Goal: Information Seeking & Learning: Learn about a topic

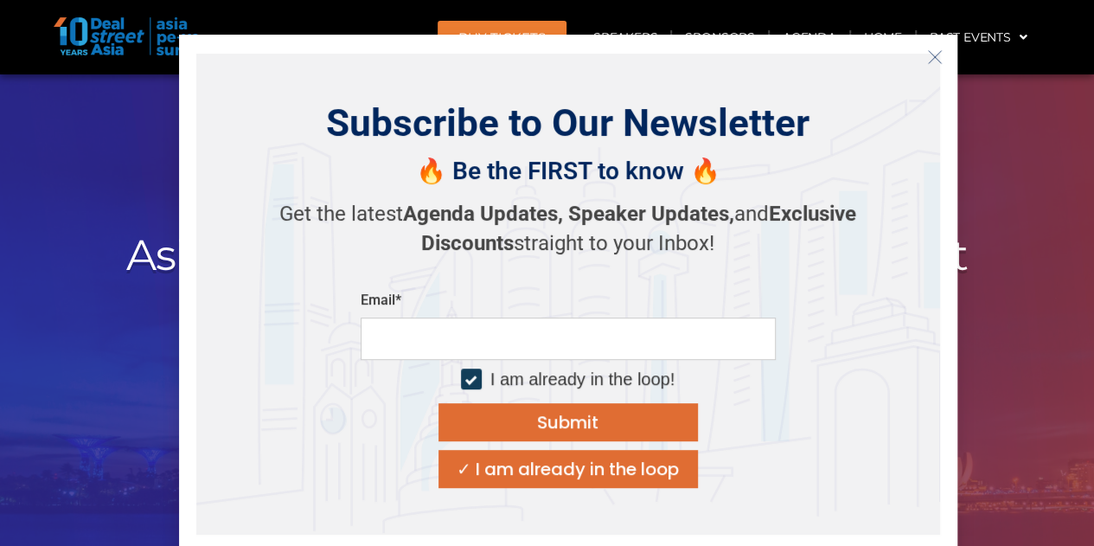
scroll to position [173, 0]
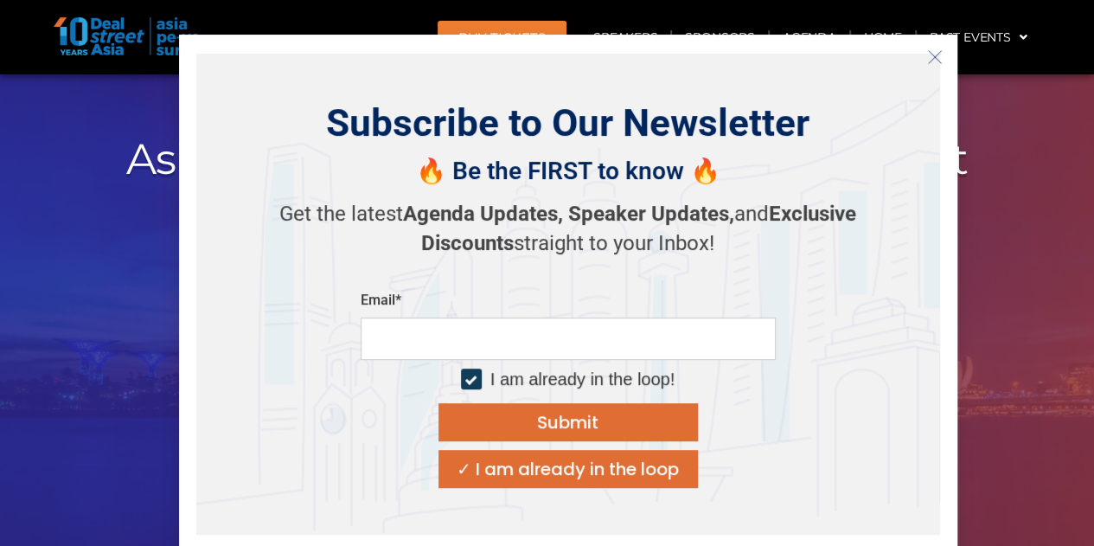
click at [935, 61] on icon "Close" at bounding box center [935, 57] width 16 height 16
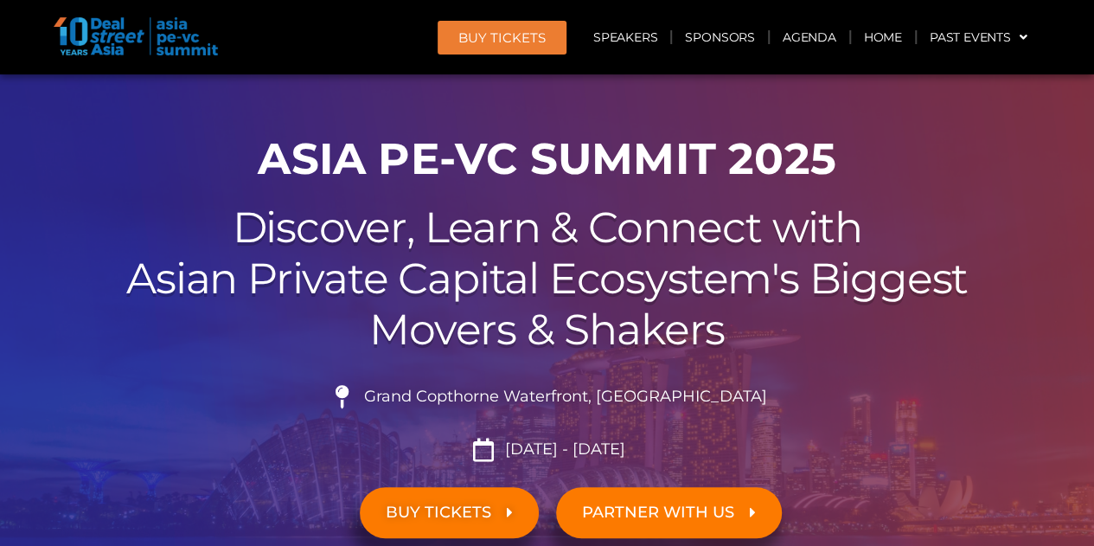
scroll to position [0, 0]
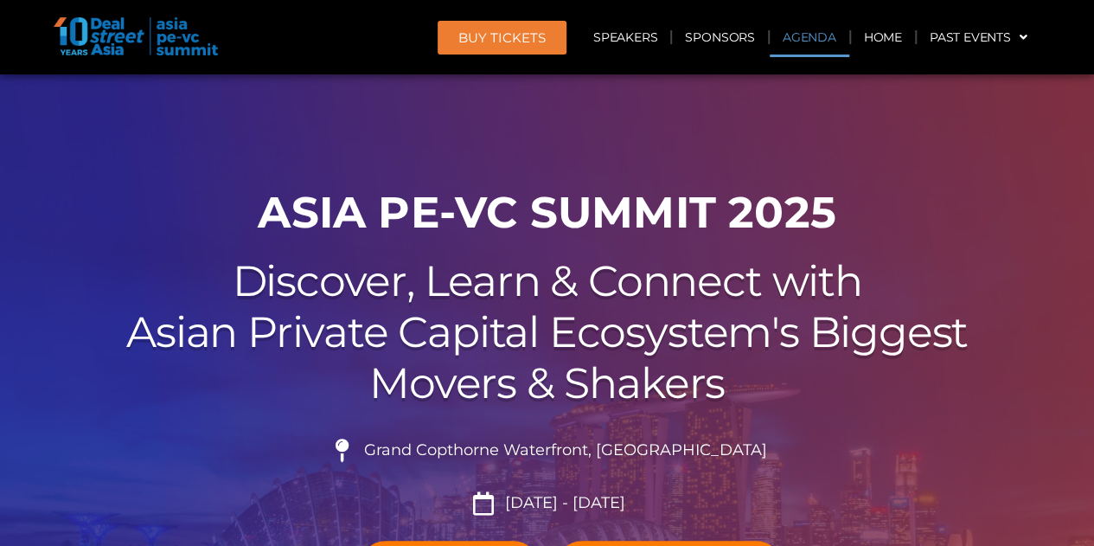
click at [801, 38] on link "Agenda" at bounding box center [810, 37] width 80 height 40
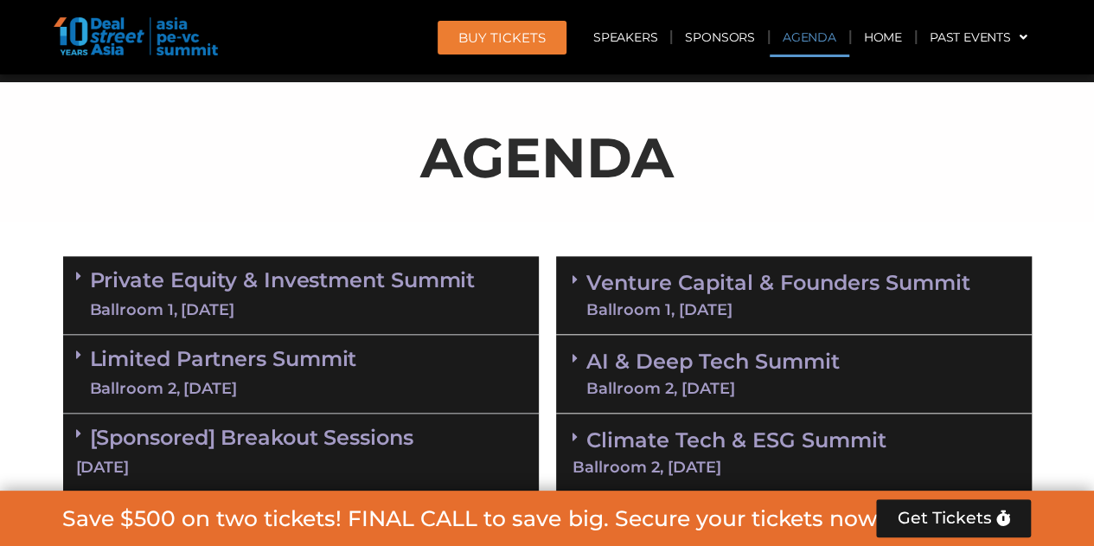
scroll to position [920, 0]
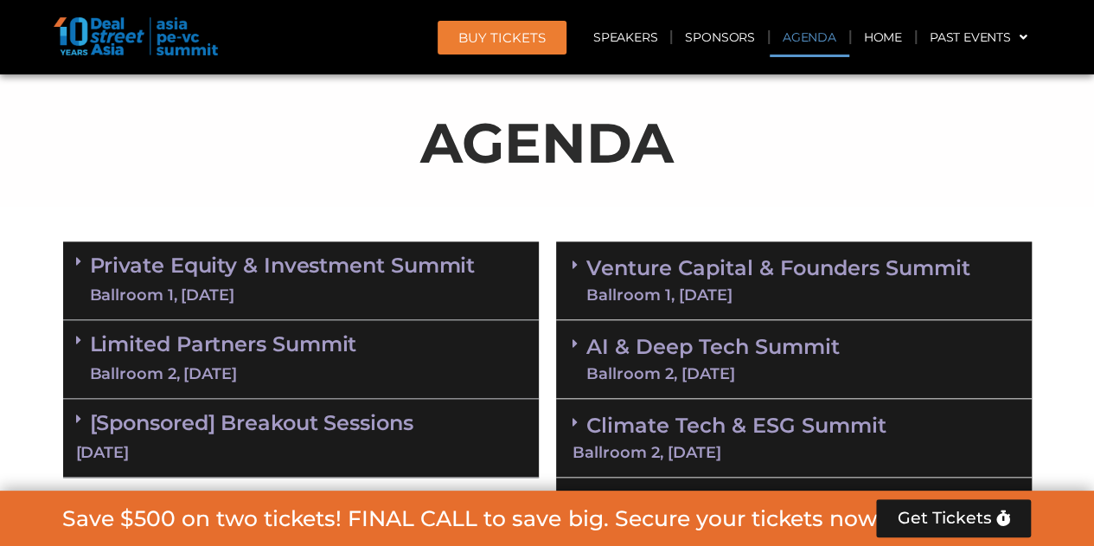
click at [279, 148] on p "AGENDA" at bounding box center [547, 142] width 969 height 83
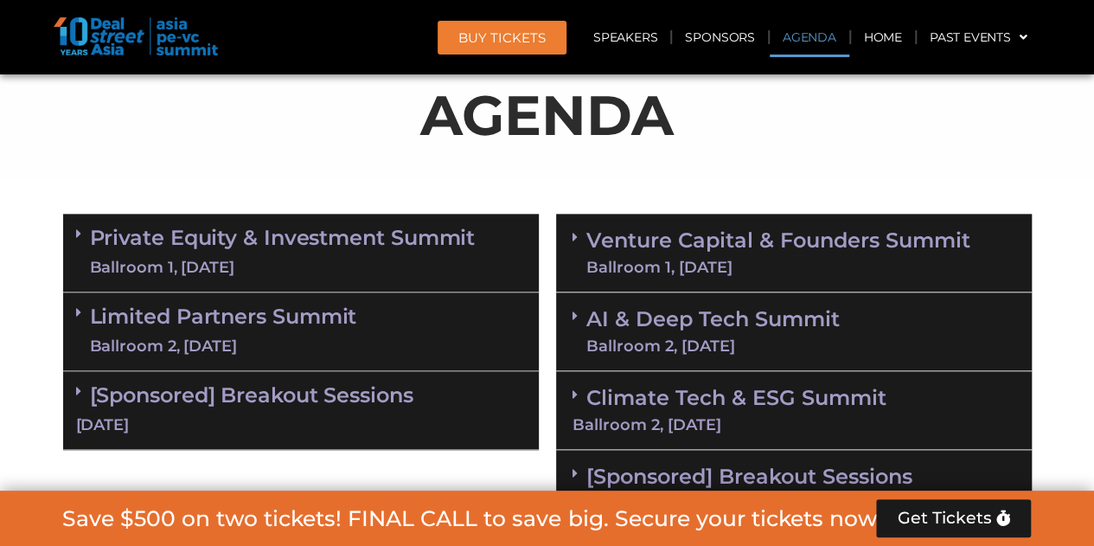
scroll to position [1093, 0]
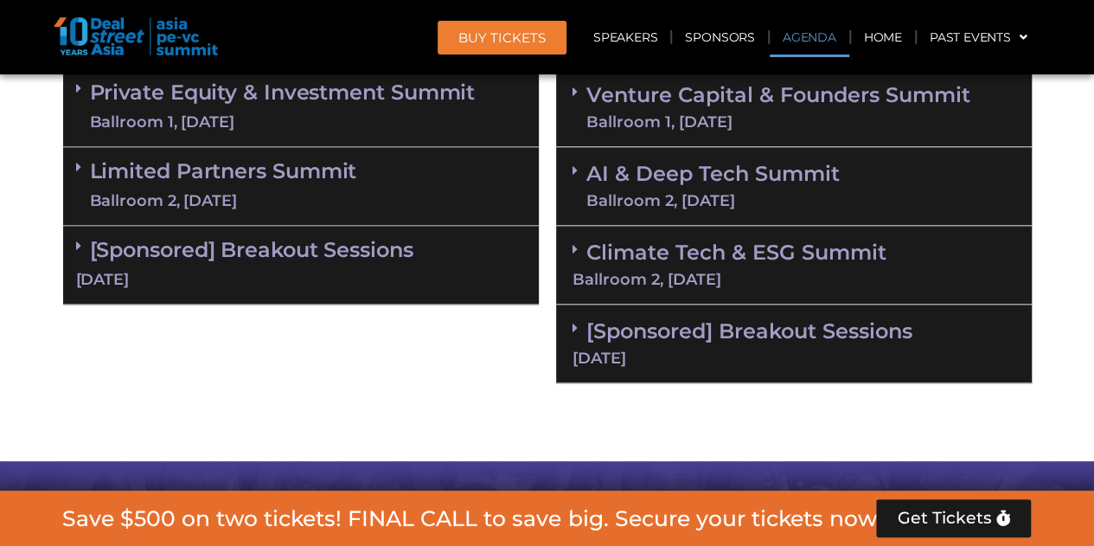
click at [576, 251] on icon at bounding box center [575, 249] width 5 height 14
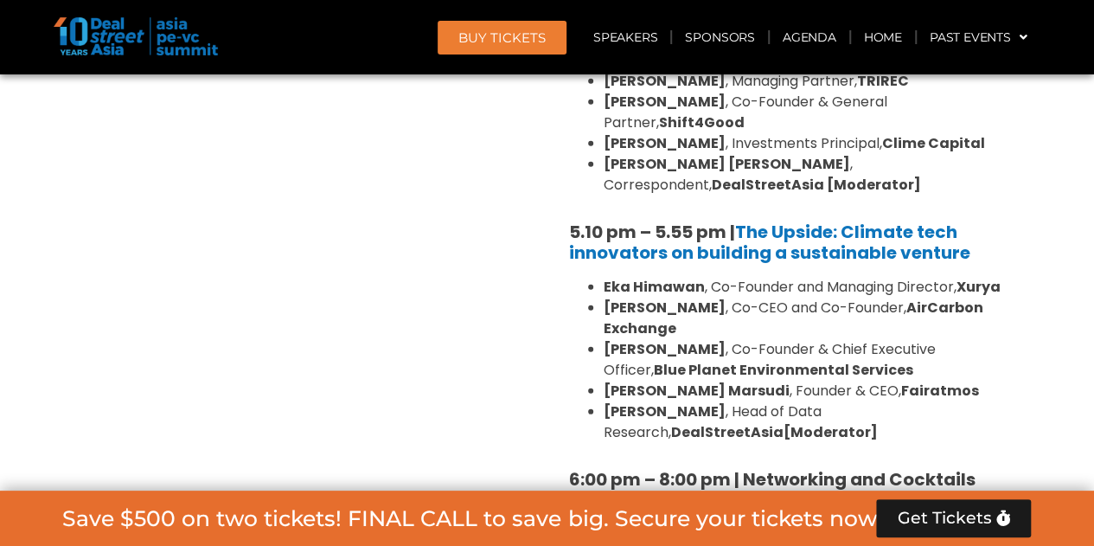
scroll to position [2391, 0]
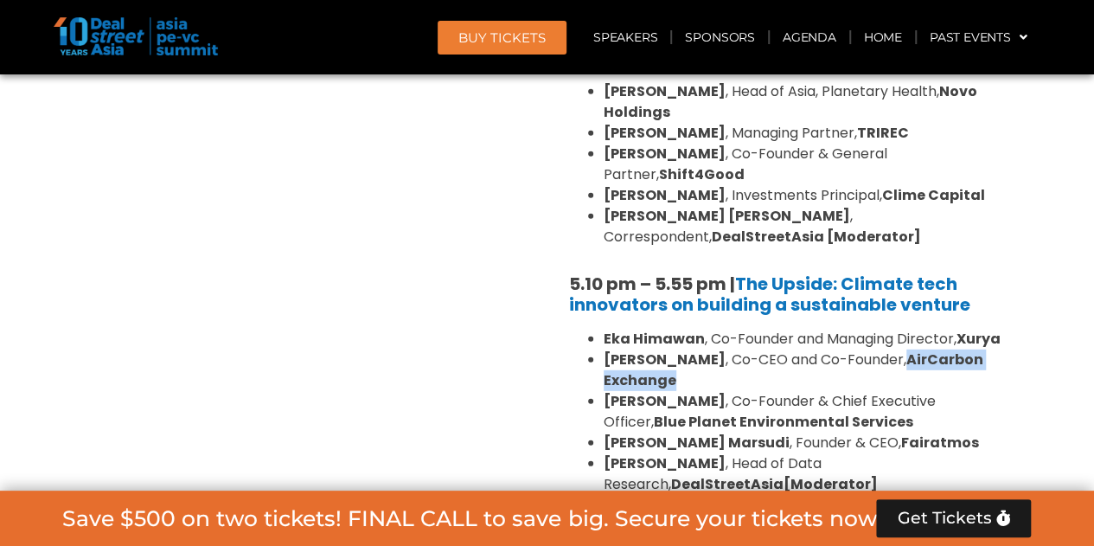
drag, startPoint x: 923, startPoint y: 234, endPoint x: 669, endPoint y: 252, distance: 254.0
click at [669, 349] on strong "AirCarbon Exchange" at bounding box center [794, 369] width 380 height 41
copy strong "AirCarbon Exchange"
drag, startPoint x: 960, startPoint y: 212, endPoint x: 1001, endPoint y: 211, distance: 40.7
click at [1001, 329] on strong "Xurya" at bounding box center [979, 339] width 44 height 20
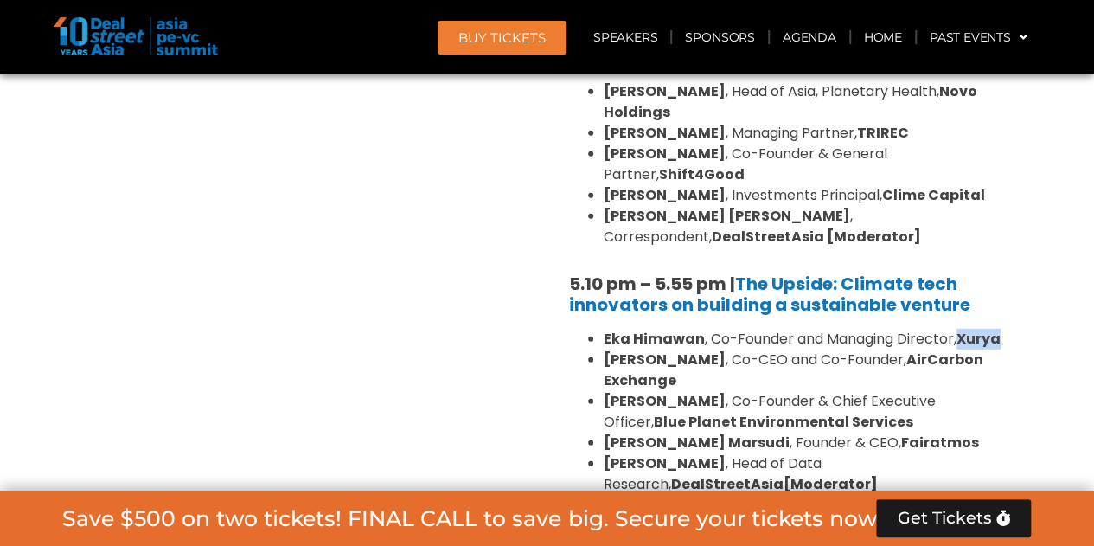
copy strong "Xurya"
drag, startPoint x: 980, startPoint y: 276, endPoint x: 818, endPoint y: 294, distance: 162.8
click at [818, 412] on strong "Blue Planet Environmental Services" at bounding box center [783, 422] width 259 height 20
copy strong "Blue Planet Environmental Services"
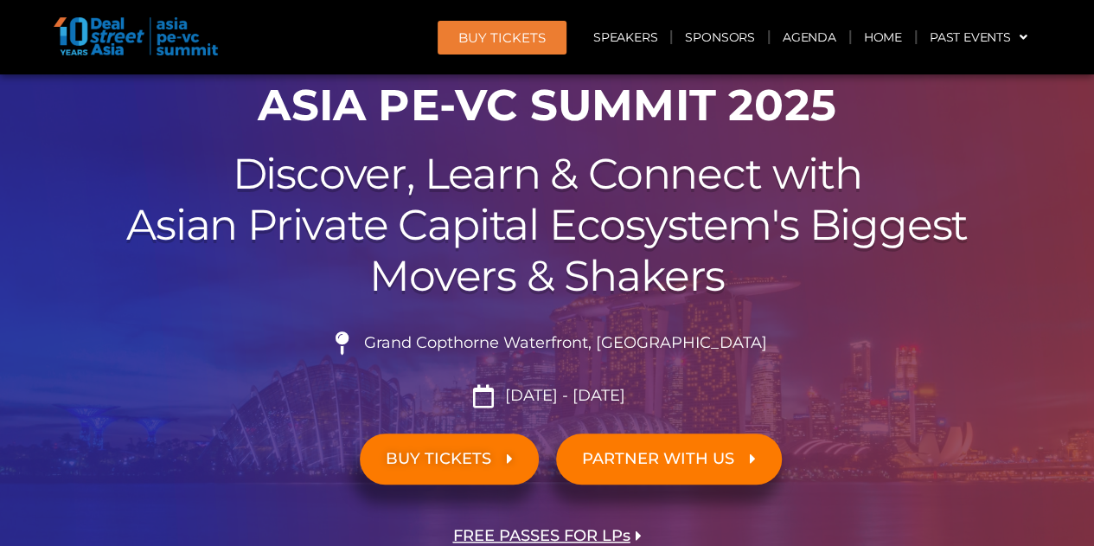
scroll to position [0, 0]
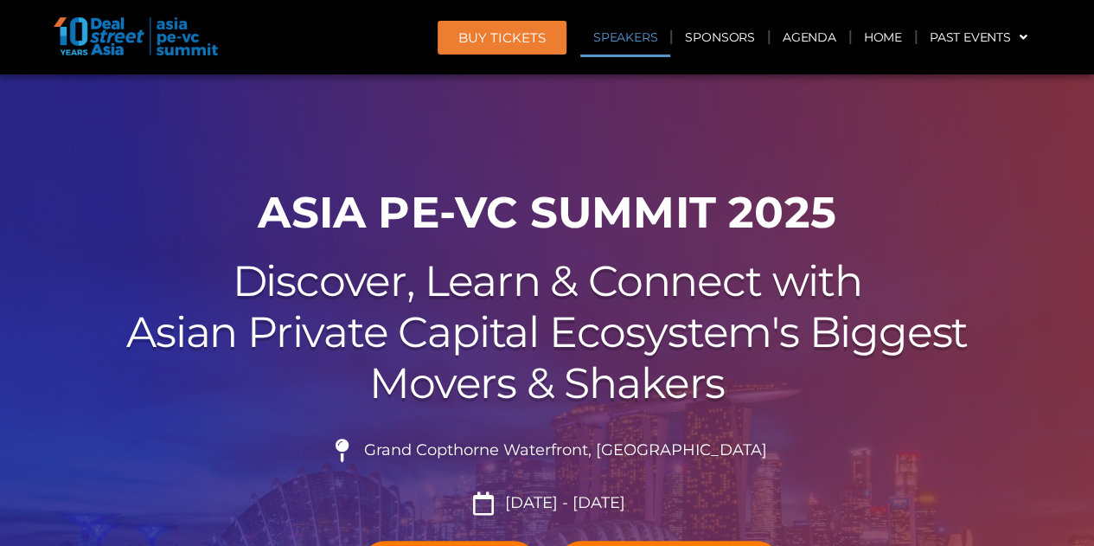
click at [660, 38] on link "Speakers" at bounding box center [625, 37] width 90 height 40
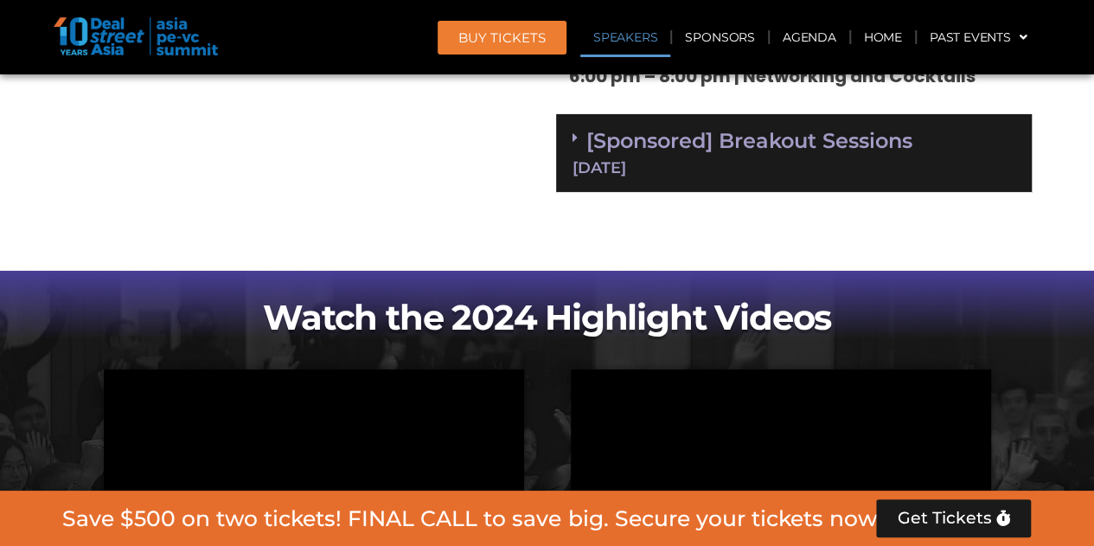
scroll to position [3333, 0]
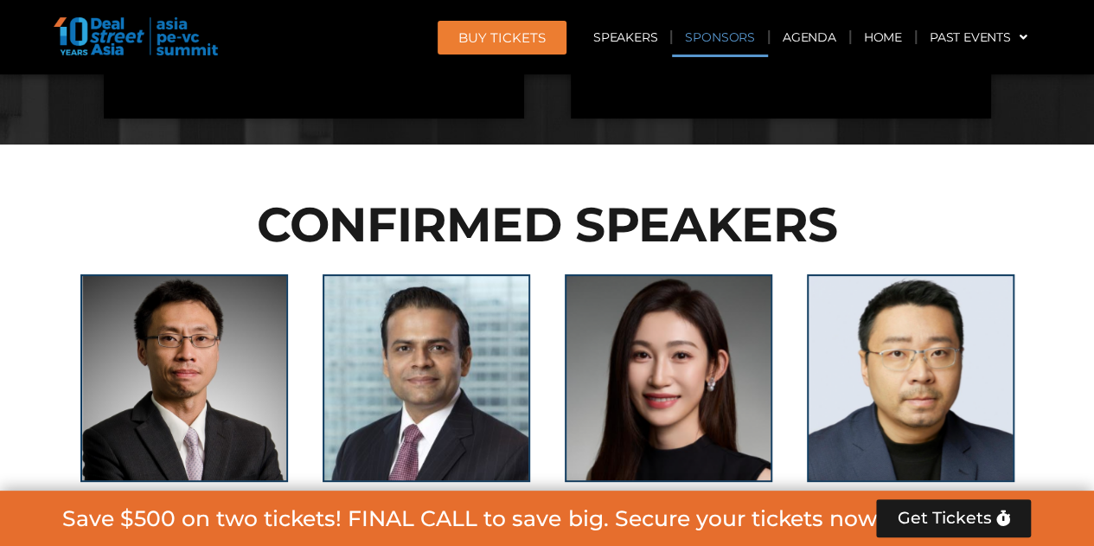
click at [718, 37] on link "Sponsors" at bounding box center [719, 37] width 95 height 40
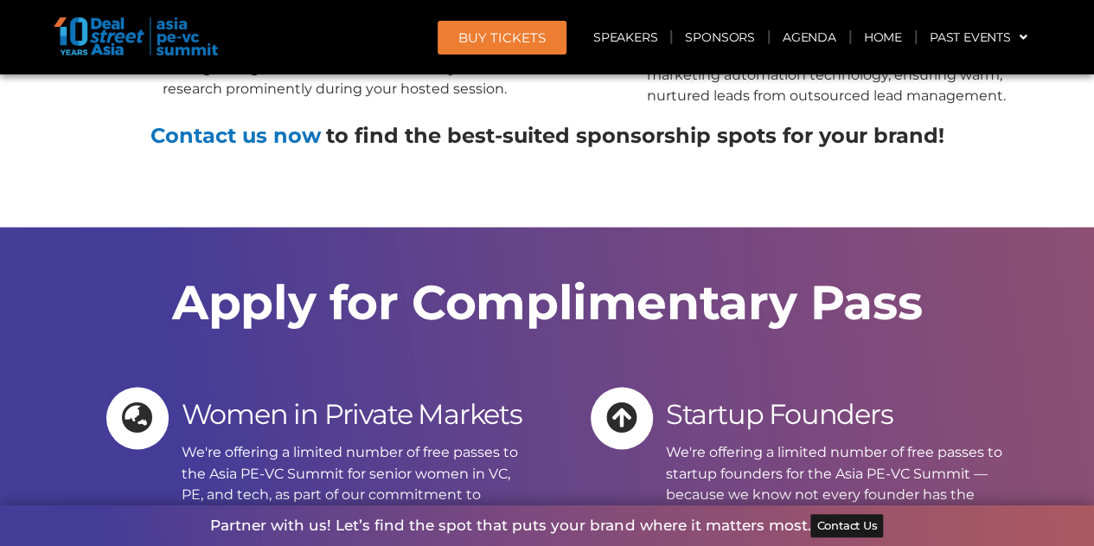
scroll to position [14305, 0]
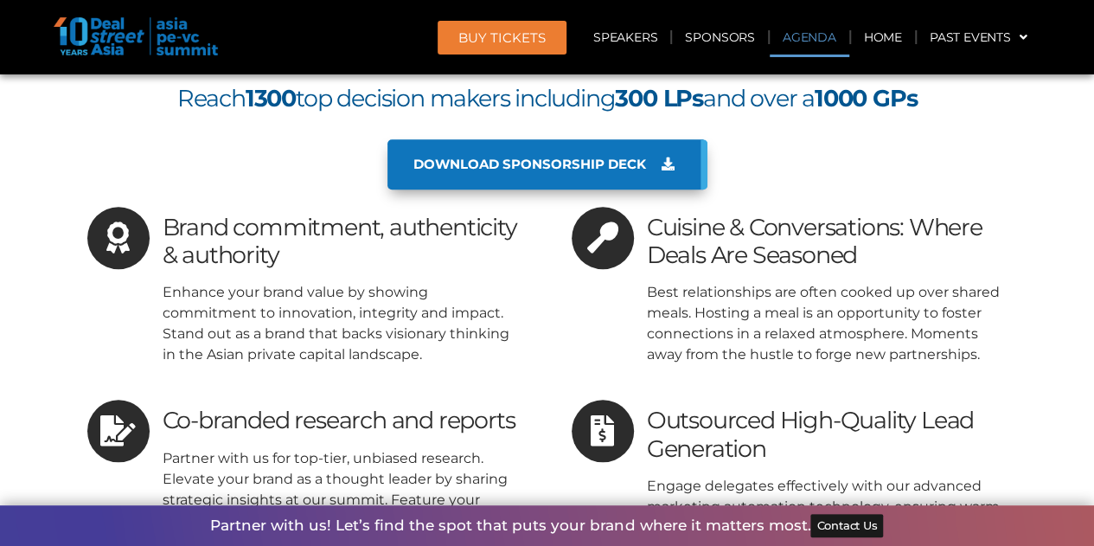
click at [812, 37] on link "Agenda" at bounding box center [810, 37] width 80 height 40
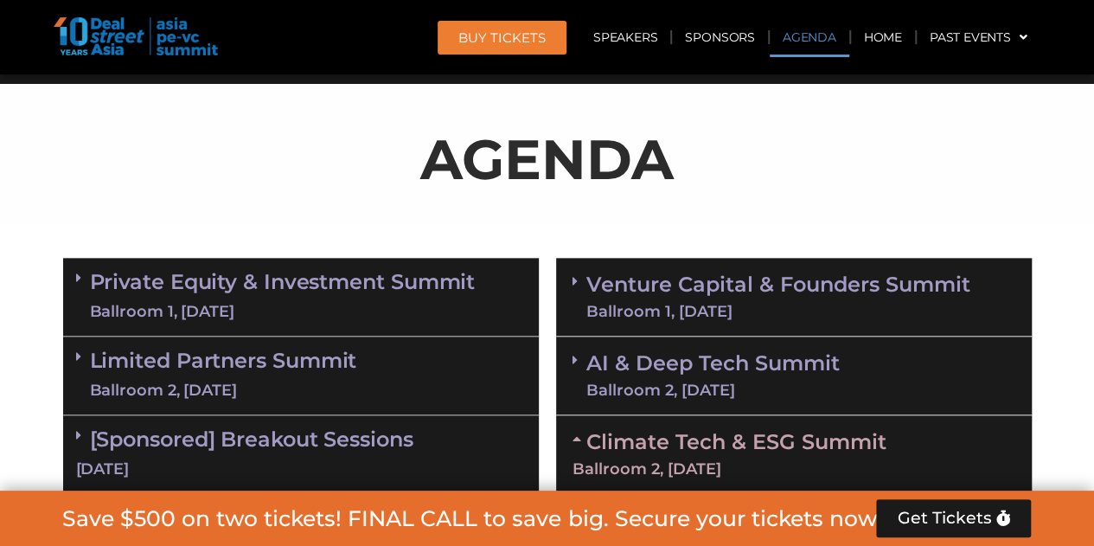
scroll to position [920, 0]
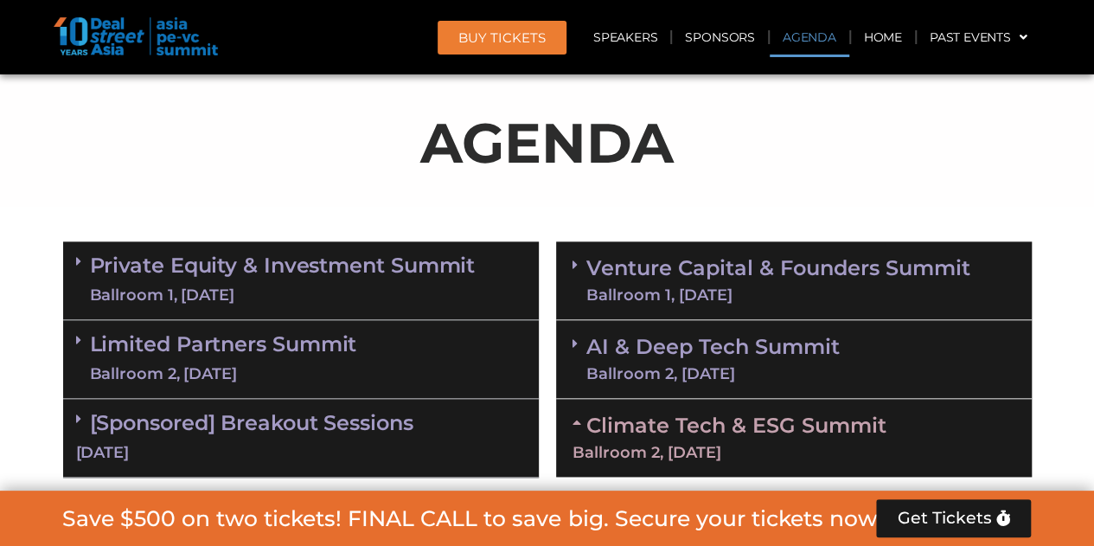
click at [80, 338] on icon at bounding box center [78, 340] width 5 height 14
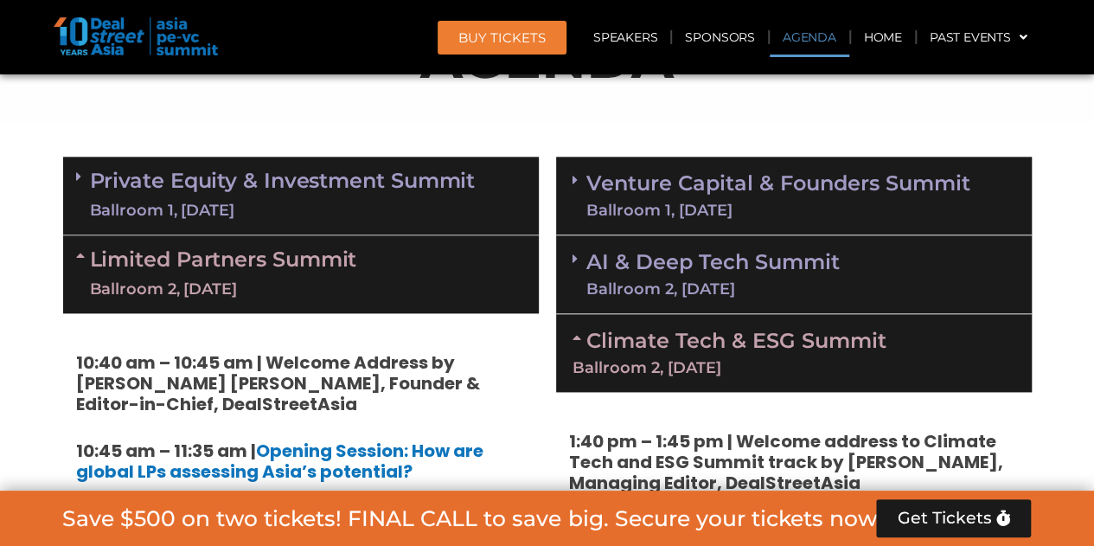
scroll to position [1007, 0]
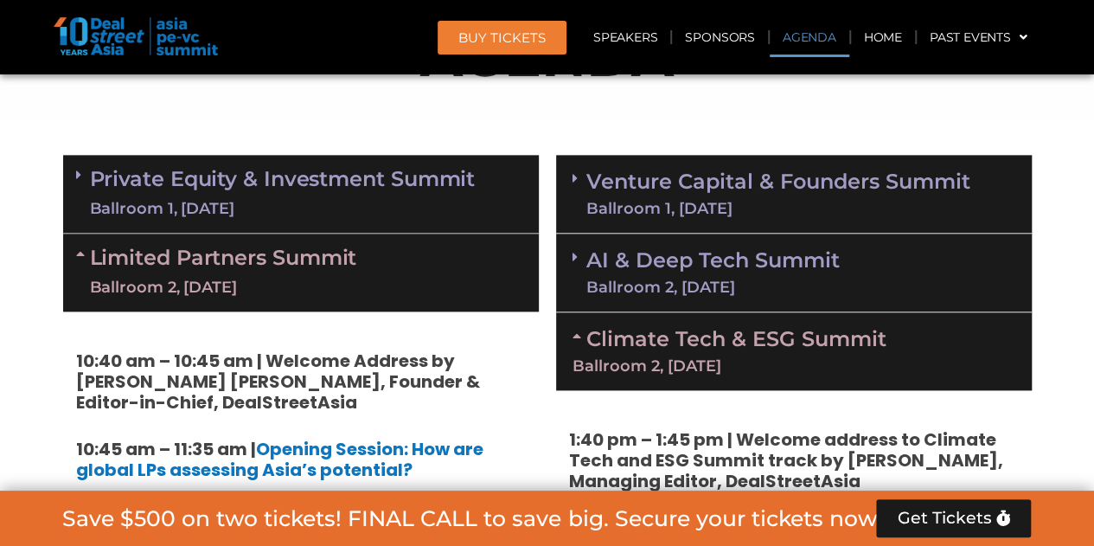
click at [576, 180] on icon at bounding box center [575, 178] width 5 height 14
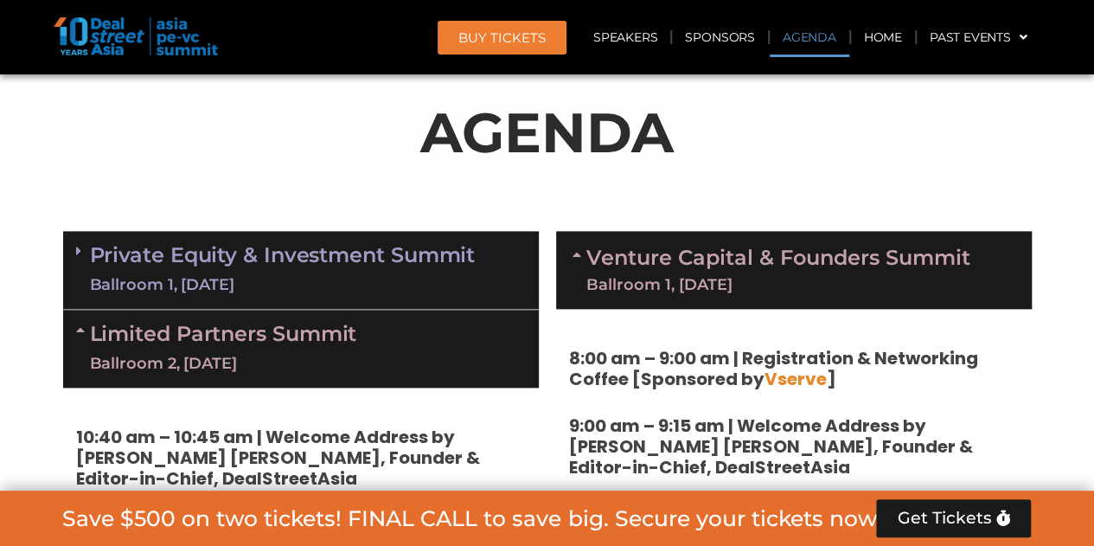
scroll to position [920, 0]
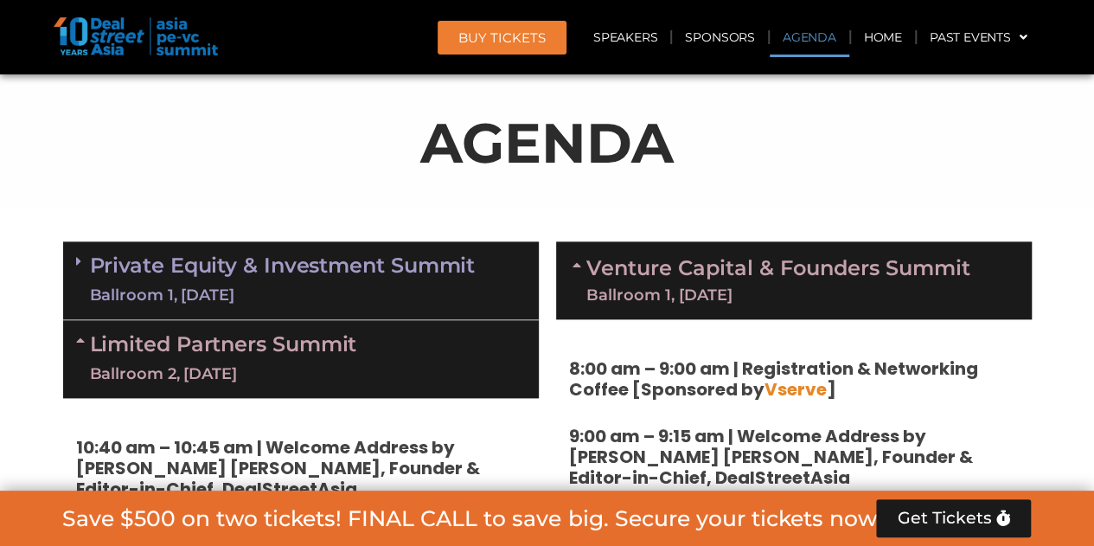
click at [578, 263] on icon at bounding box center [580, 265] width 14 height 14
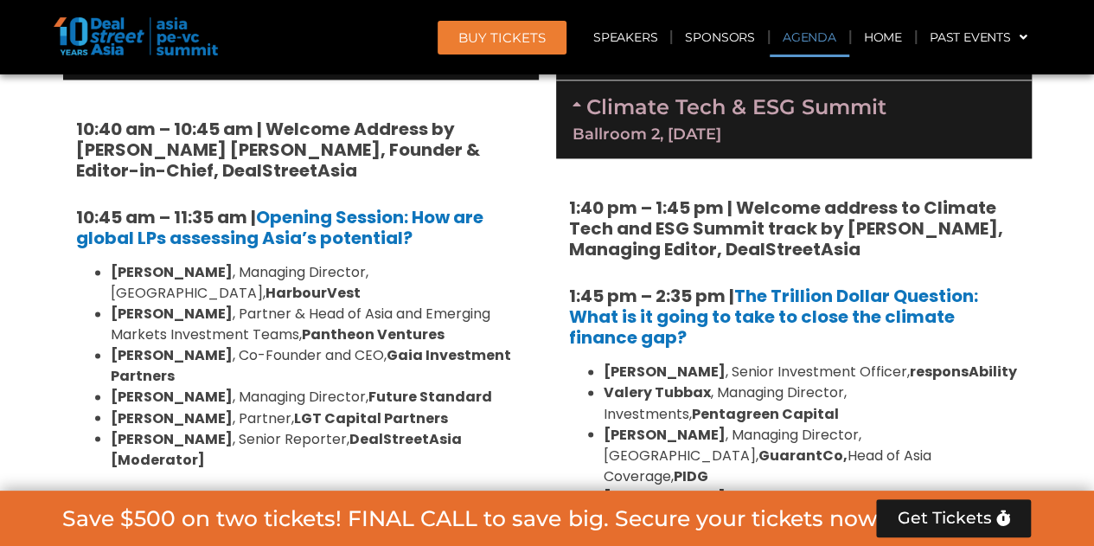
scroll to position [1266, 0]
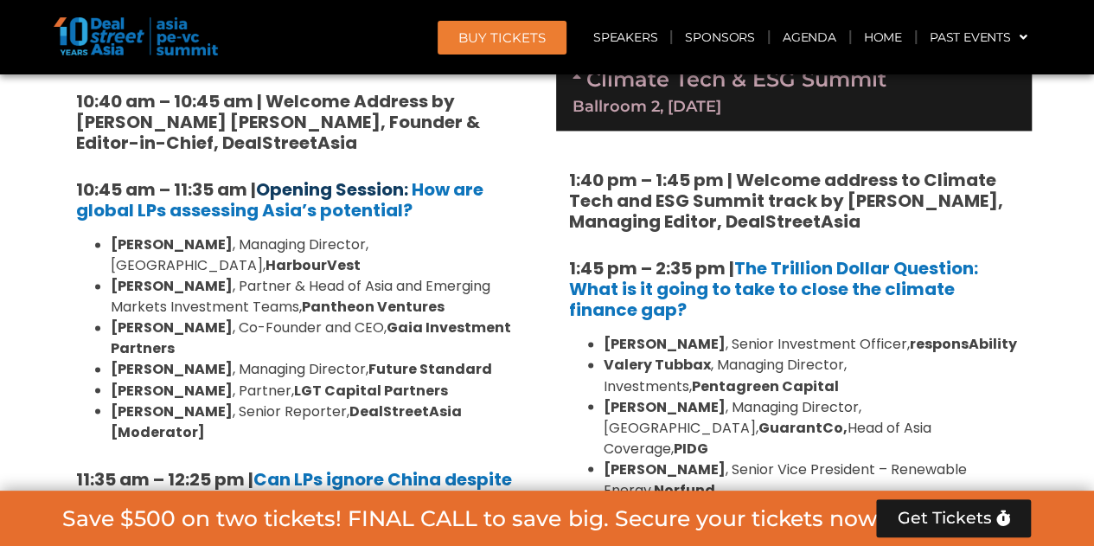
click at [309, 187] on link "Opening Session:" at bounding box center [332, 189] width 152 height 24
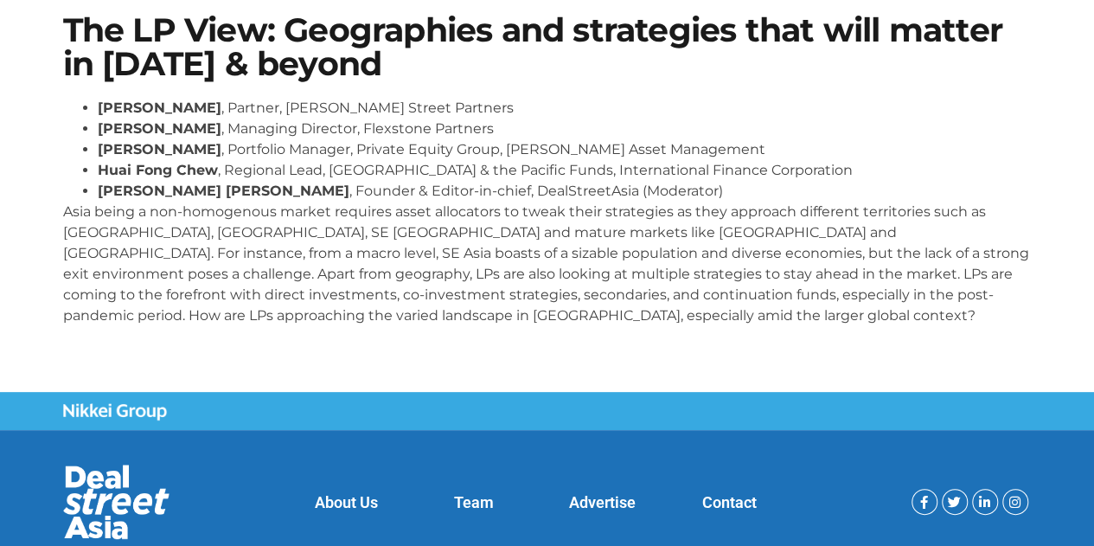
scroll to position [124, 0]
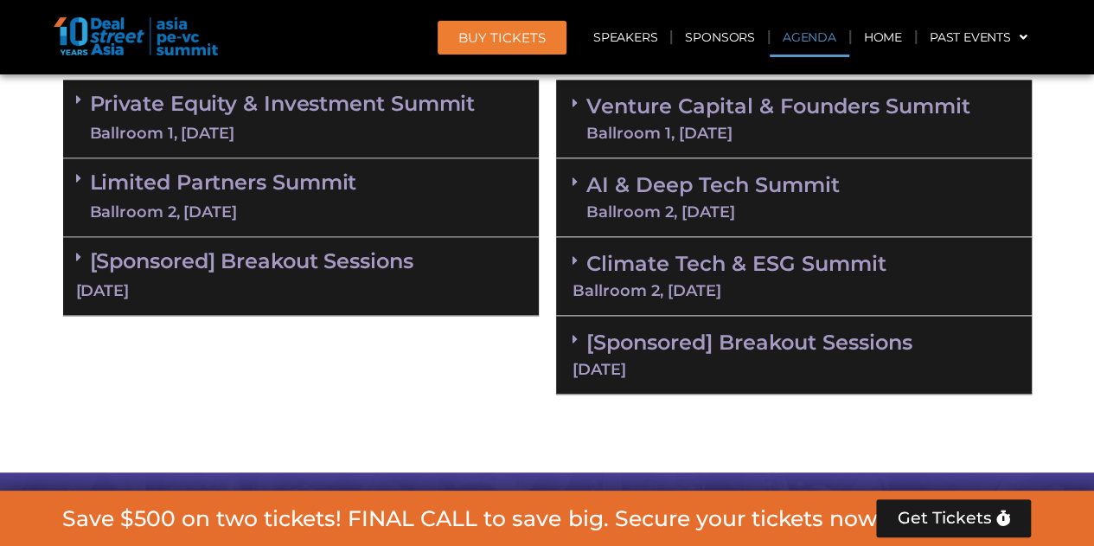
scroll to position [1180, 0]
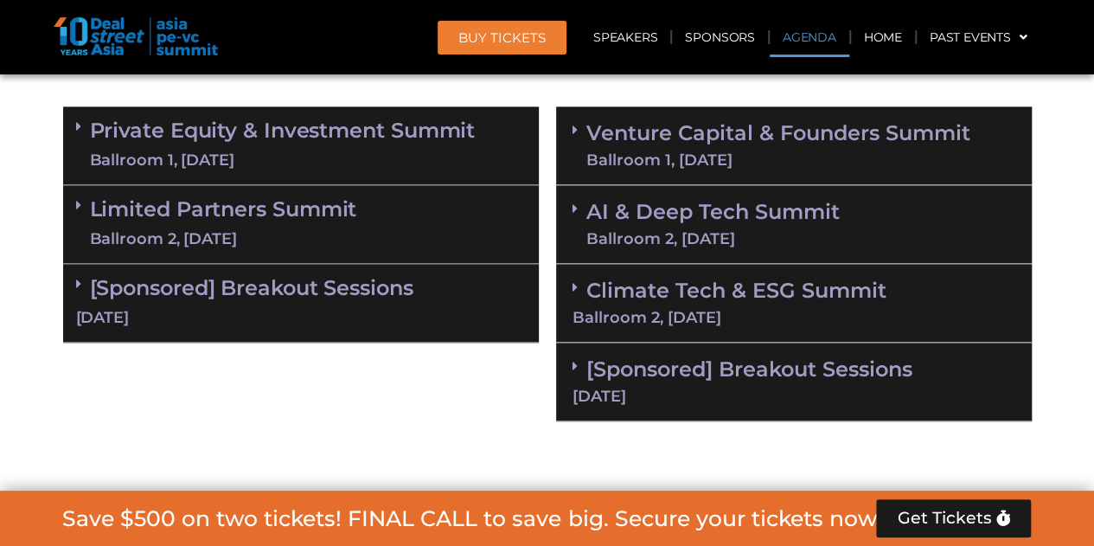
click at [76, 198] on icon at bounding box center [78, 205] width 5 height 14
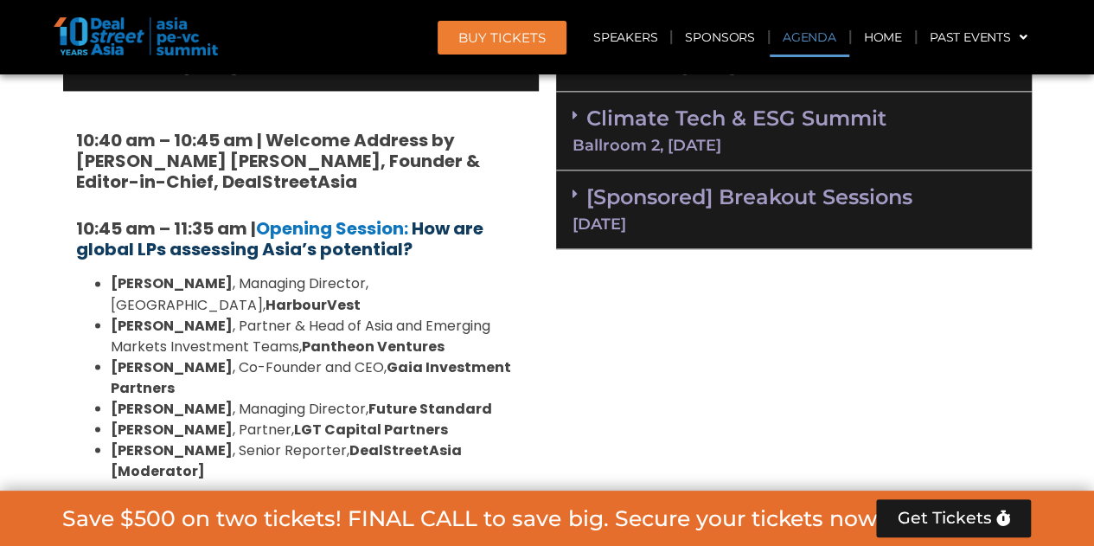
scroll to position [1353, 0]
